Goal: Transaction & Acquisition: Subscribe to service/newsletter

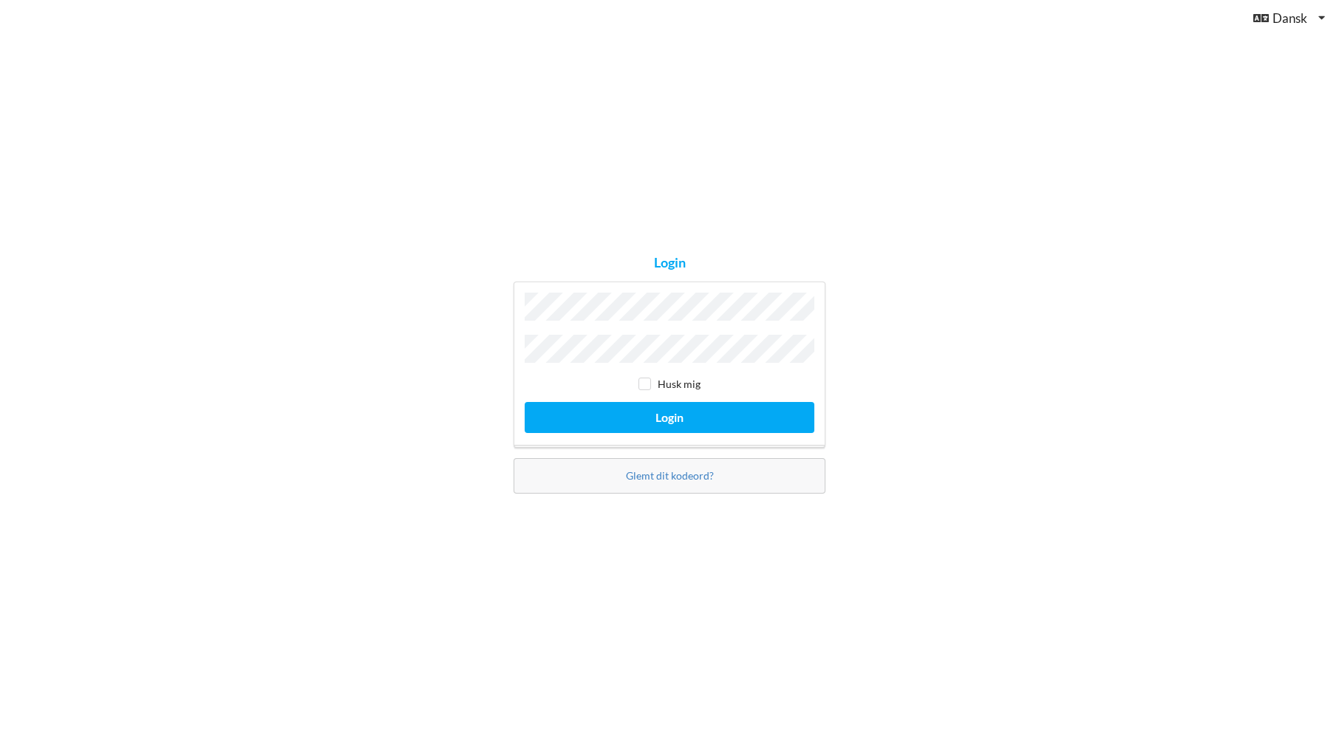
click at [669, 413] on button "Login" at bounding box center [670, 417] width 290 height 30
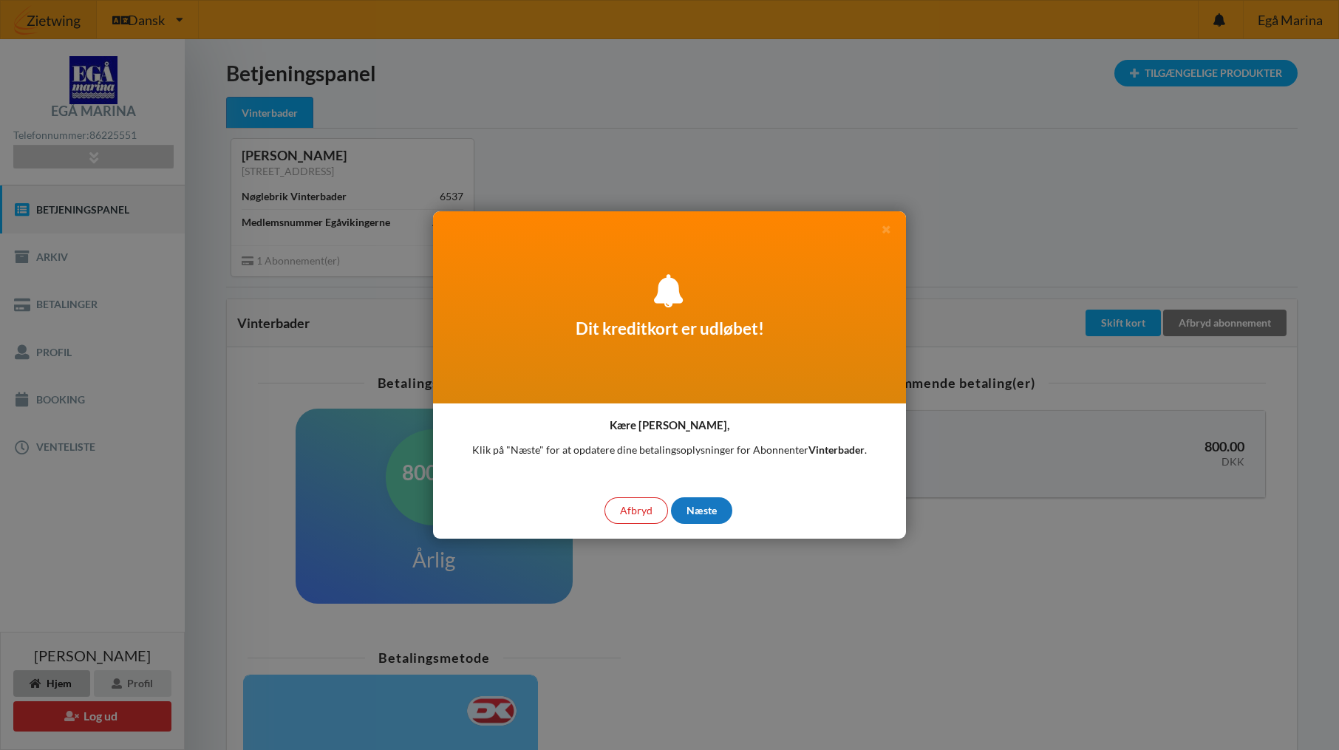
click at [702, 511] on div "Næste" at bounding box center [701, 510] width 61 height 27
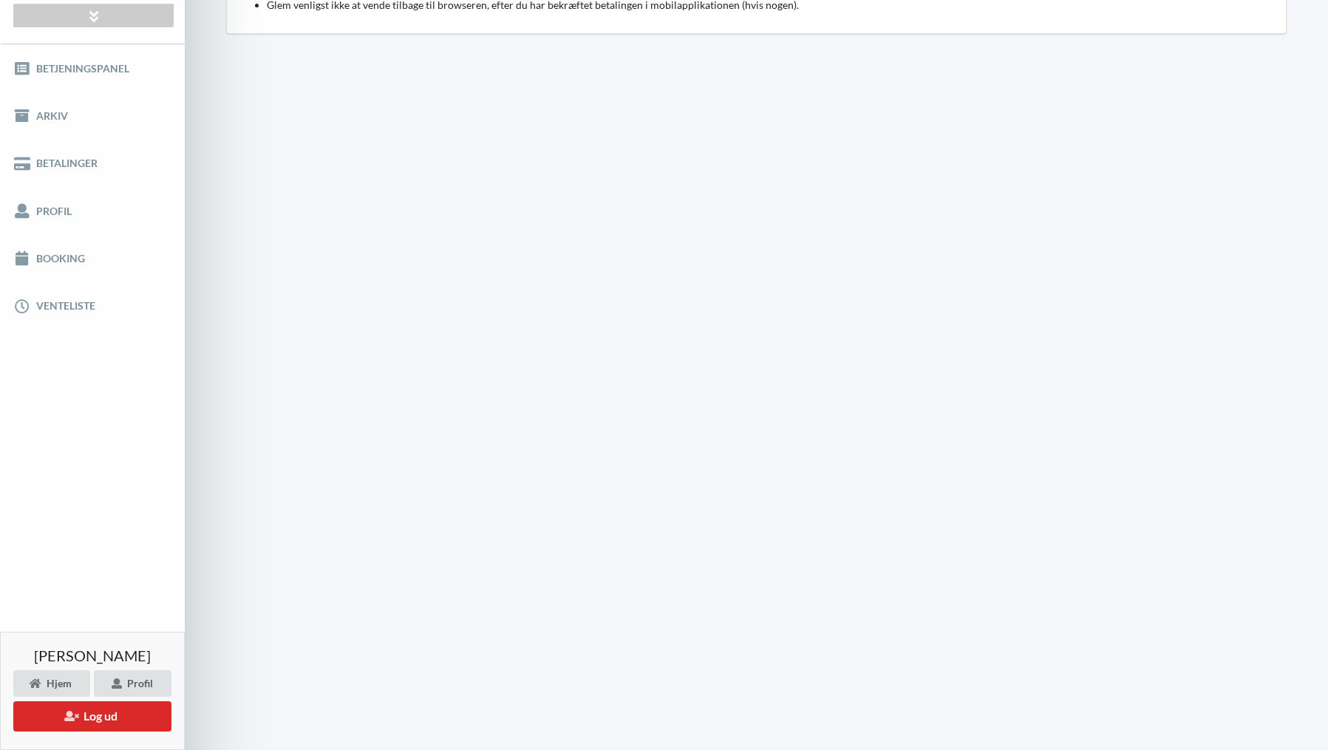
scroll to position [120, 0]
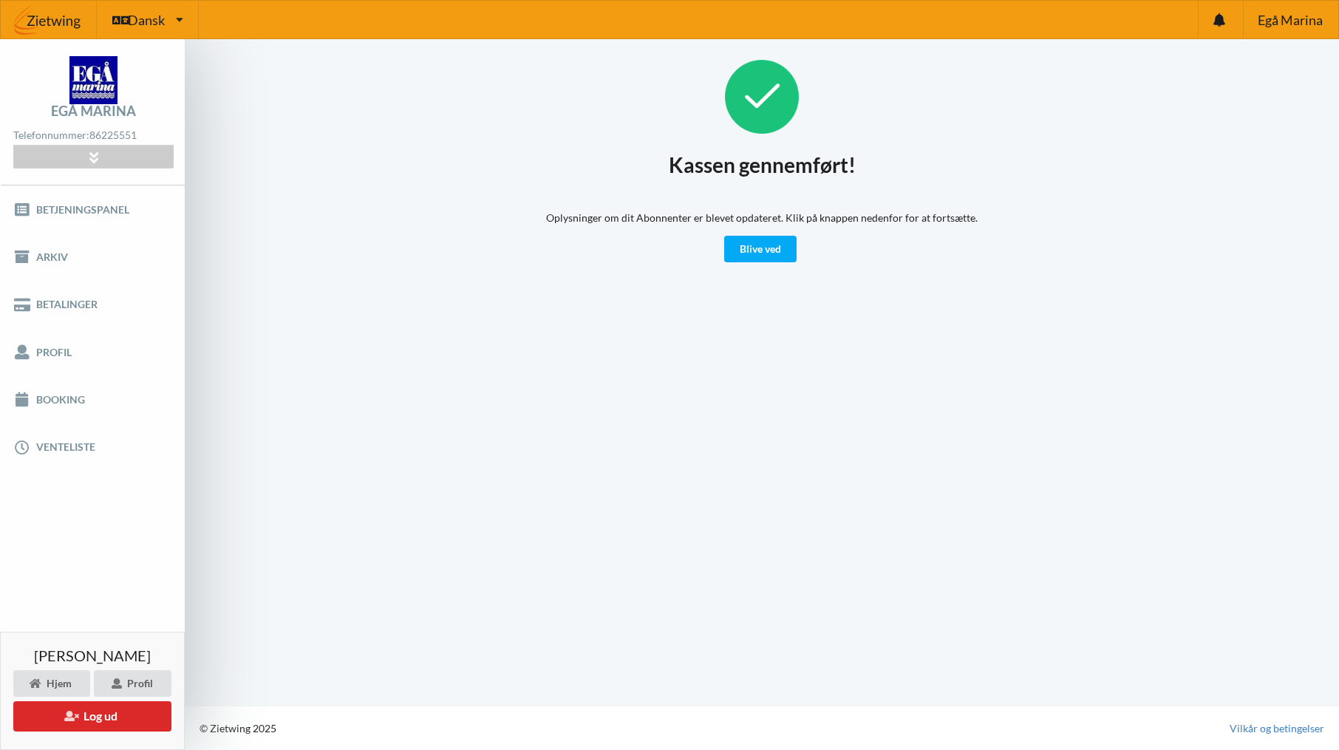
click at [750, 262] on div "Kassen gennemført! Oplysninger om dit Abonnenter er blevet opdateret. Klik på k…" at bounding box center [762, 372] width 1154 height 667
click at [751, 254] on link "Blive ved" at bounding box center [760, 249] width 72 height 27
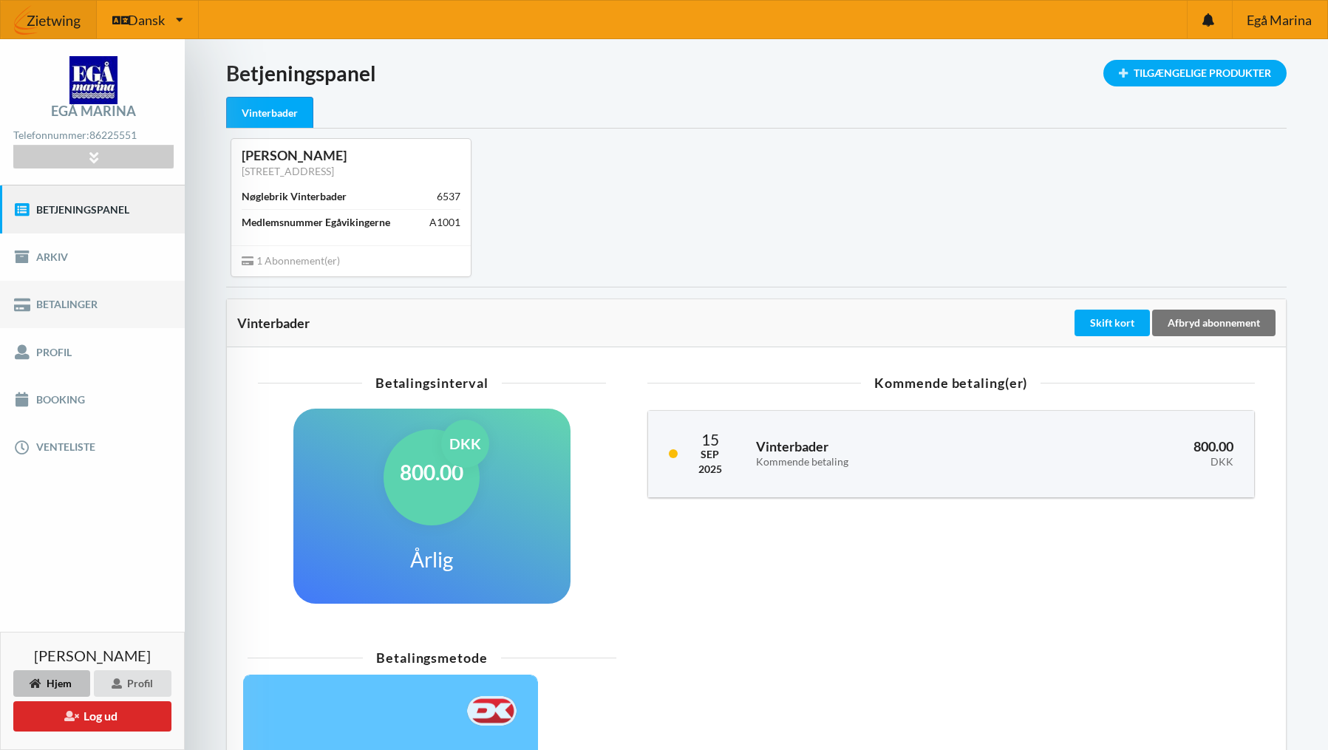
click at [85, 301] on link "Betalinger" at bounding box center [92, 304] width 185 height 47
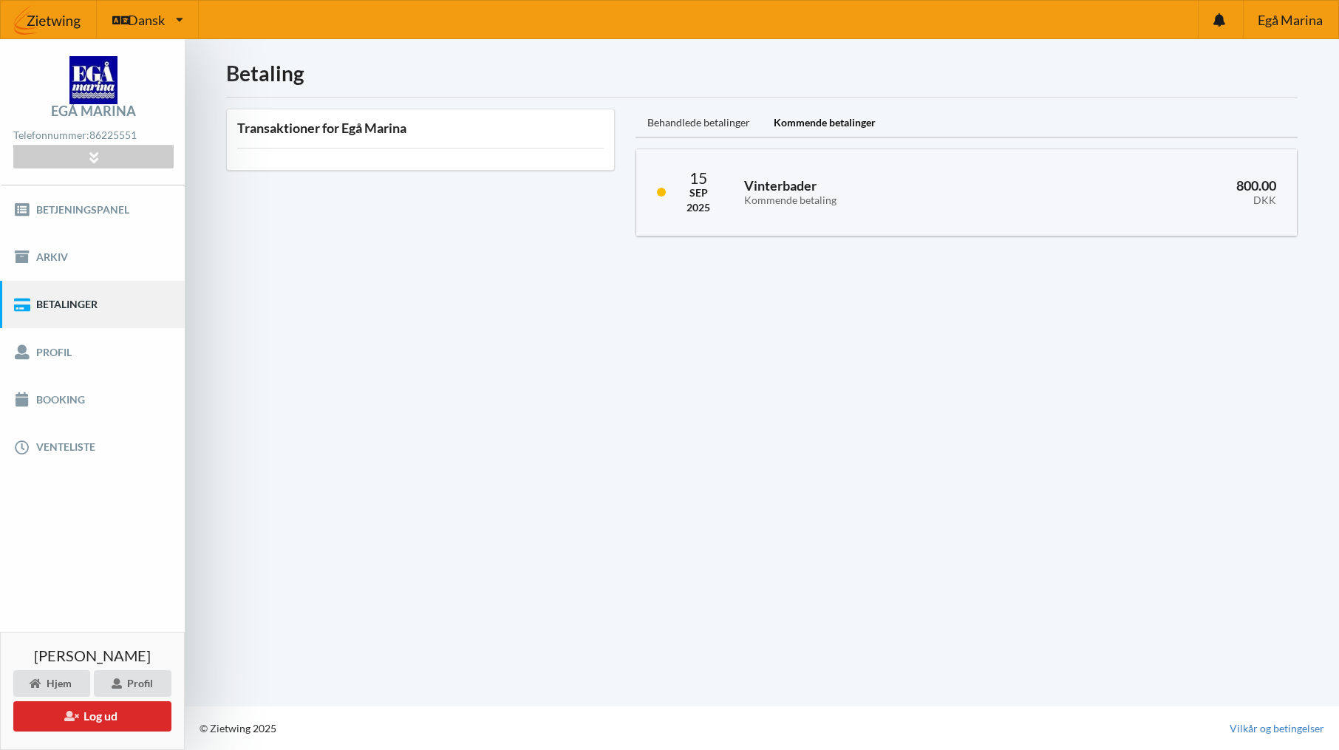
click at [680, 125] on div "Behandlede betalinger" at bounding box center [698, 124] width 126 height 30
click at [844, 118] on div "Kommende betalinger" at bounding box center [825, 124] width 126 height 30
click at [61, 343] on link "Profil" at bounding box center [92, 351] width 185 height 47
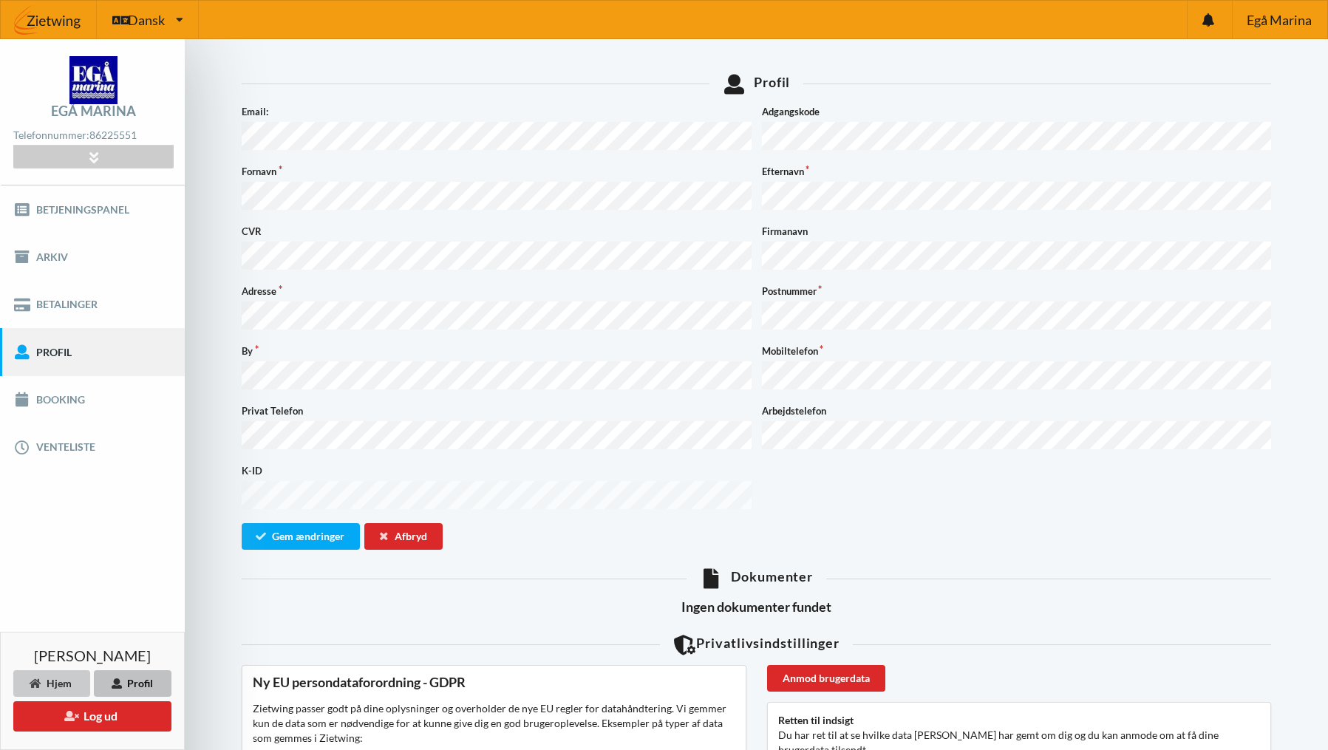
click at [40, 678] on icon at bounding box center [36, 682] width 13 height 9
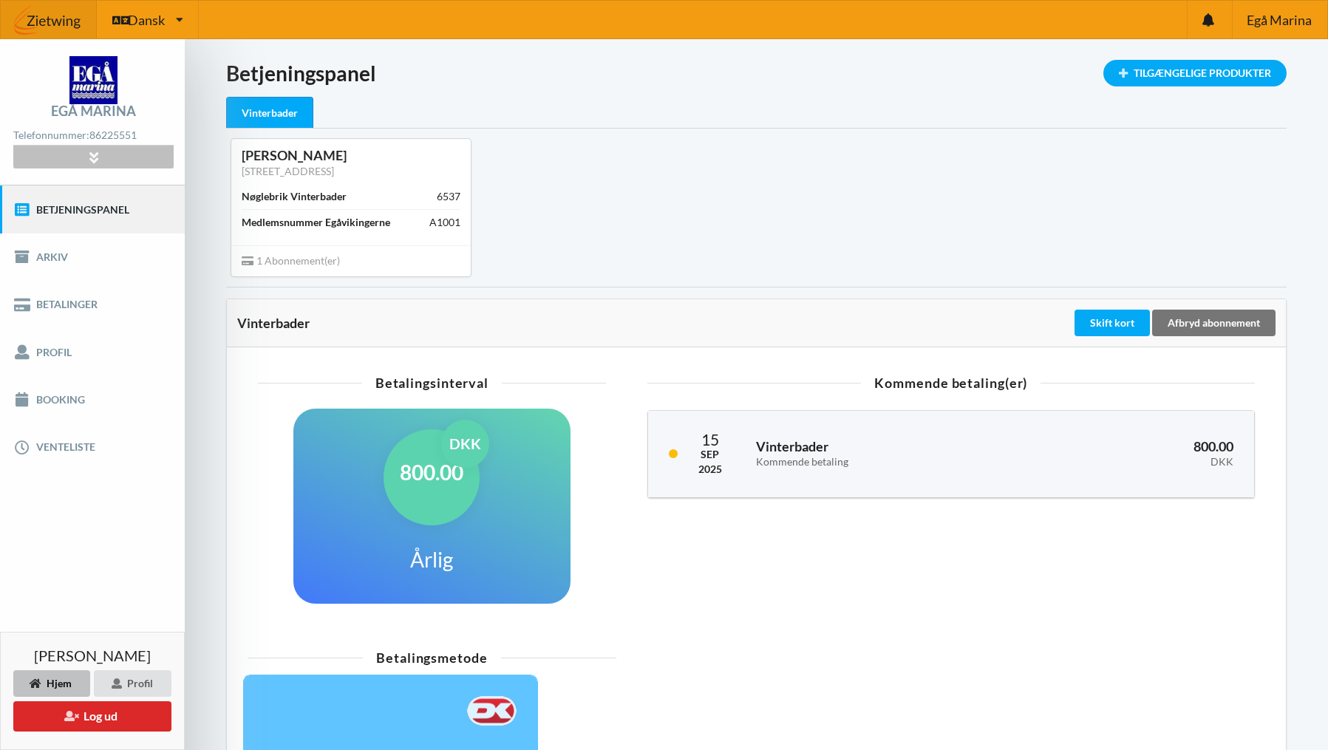
click at [89, 163] on icon at bounding box center [93, 157] width 17 height 13
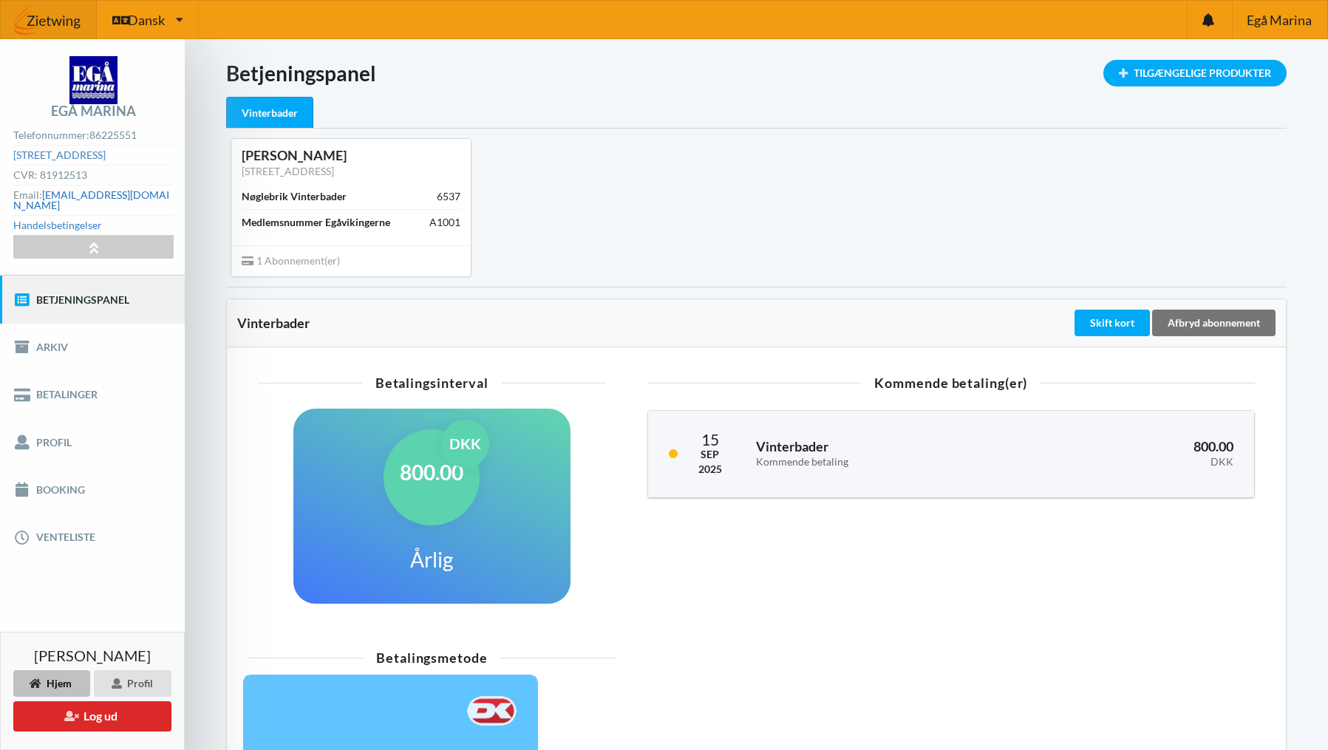
drag, startPoint x: 178, startPoint y: 197, endPoint x: 159, endPoint y: 196, distance: 19.3
click at [159, 196] on div "Egå Marina Telefonnummer: [PHONE_NUMBER] [STREET_ADDRESS] CVR: 81912513 Email: …" at bounding box center [92, 157] width 185 height 236
click at [131, 195] on link "[EMAIL_ADDRESS][DOMAIN_NAME]" at bounding box center [91, 199] width 156 height 23
